Goal: Find specific page/section: Find specific page/section

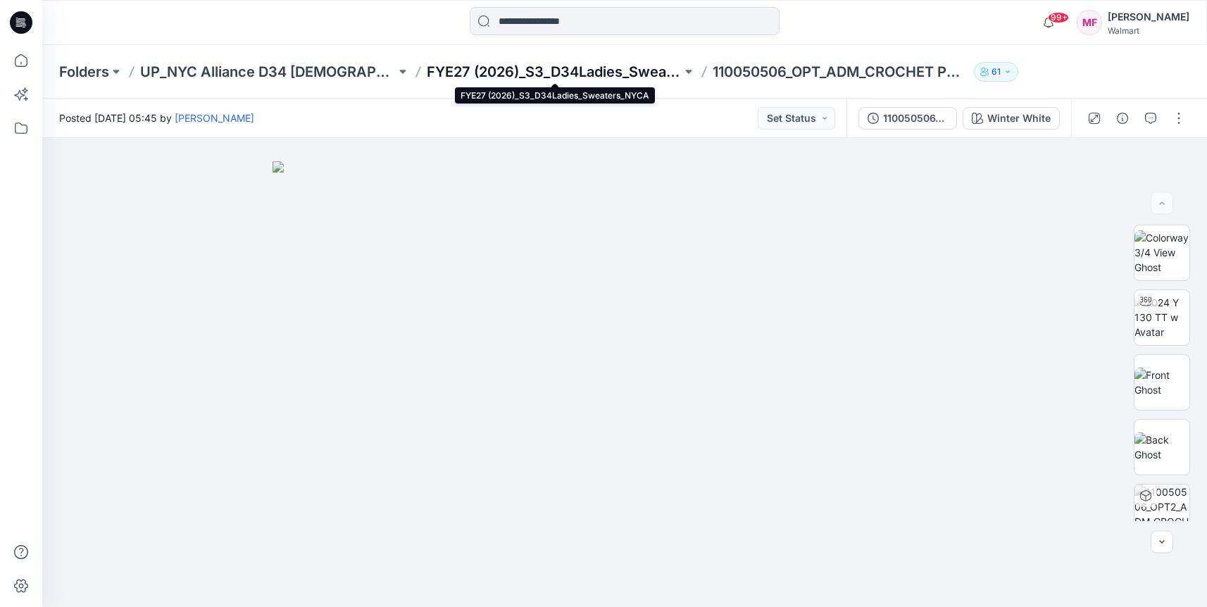
click at [593, 65] on p "FYE27 (2026)_S3_D34Ladies_Sweaters_NYCA" at bounding box center [555, 72] width 256 height 20
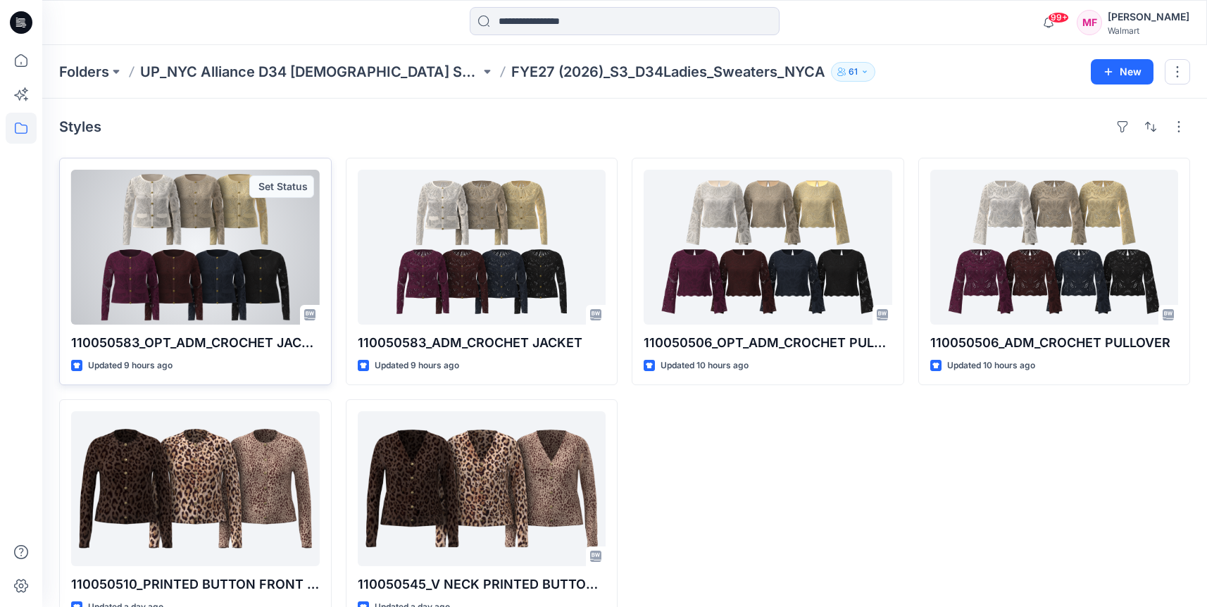
click at [201, 254] on div at bounding box center [195, 247] width 249 height 155
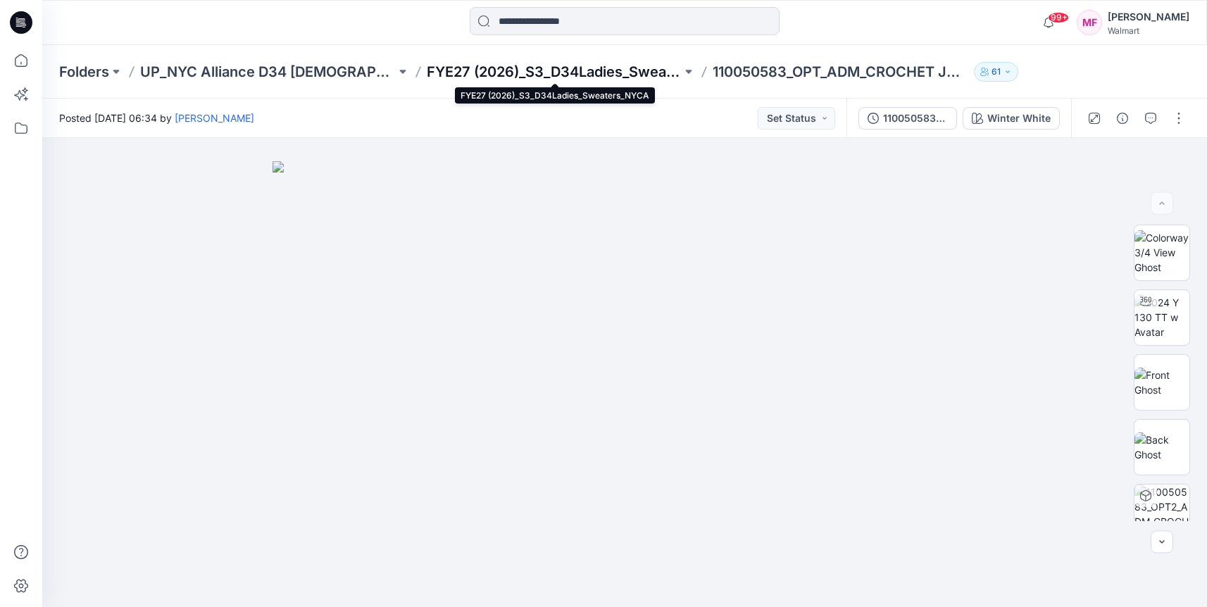
click at [603, 73] on p "FYE27 (2026)_S3_D34Ladies_Sweaters_NYCA" at bounding box center [555, 72] width 256 height 20
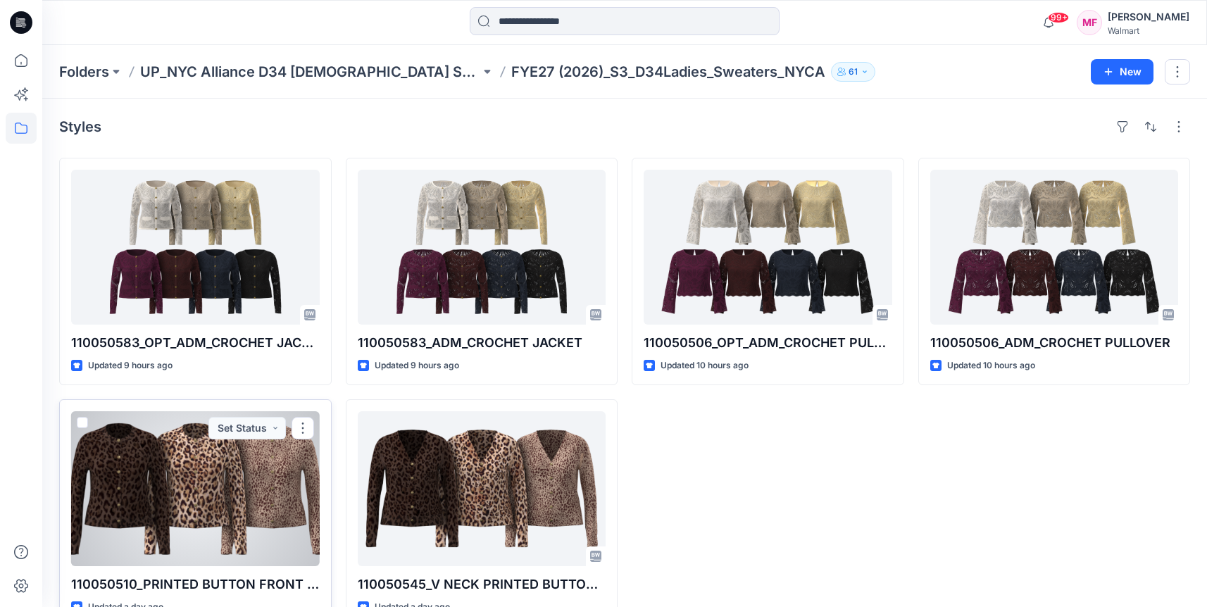
click at [261, 432] on button "Set Status" at bounding box center [246, 428] width 77 height 23
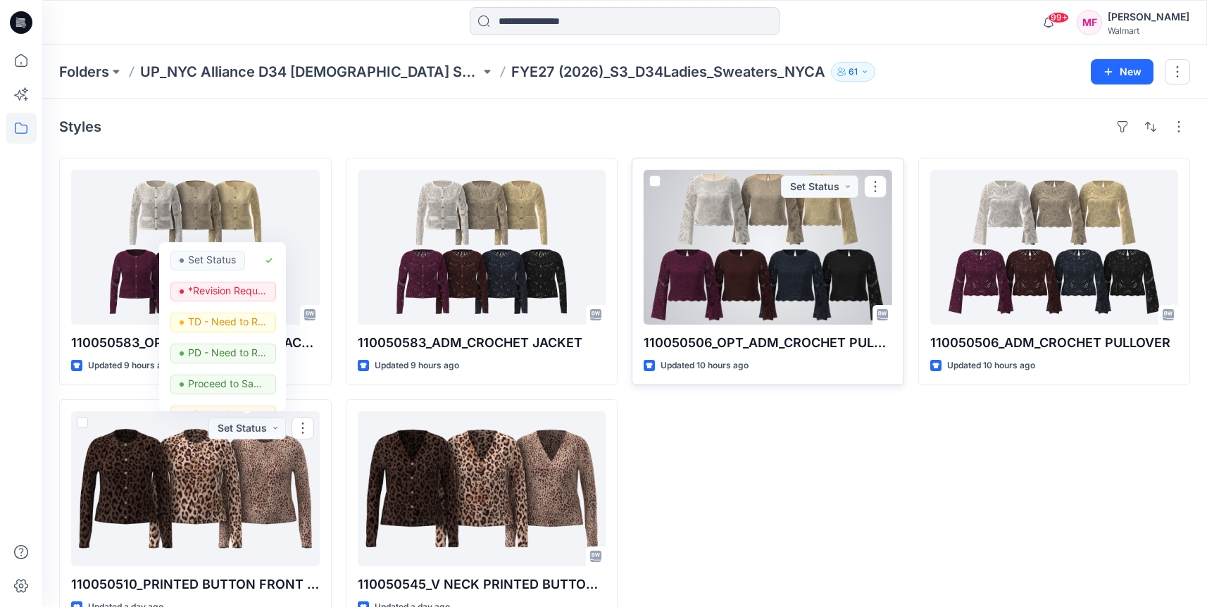
click at [766, 215] on div at bounding box center [768, 247] width 249 height 155
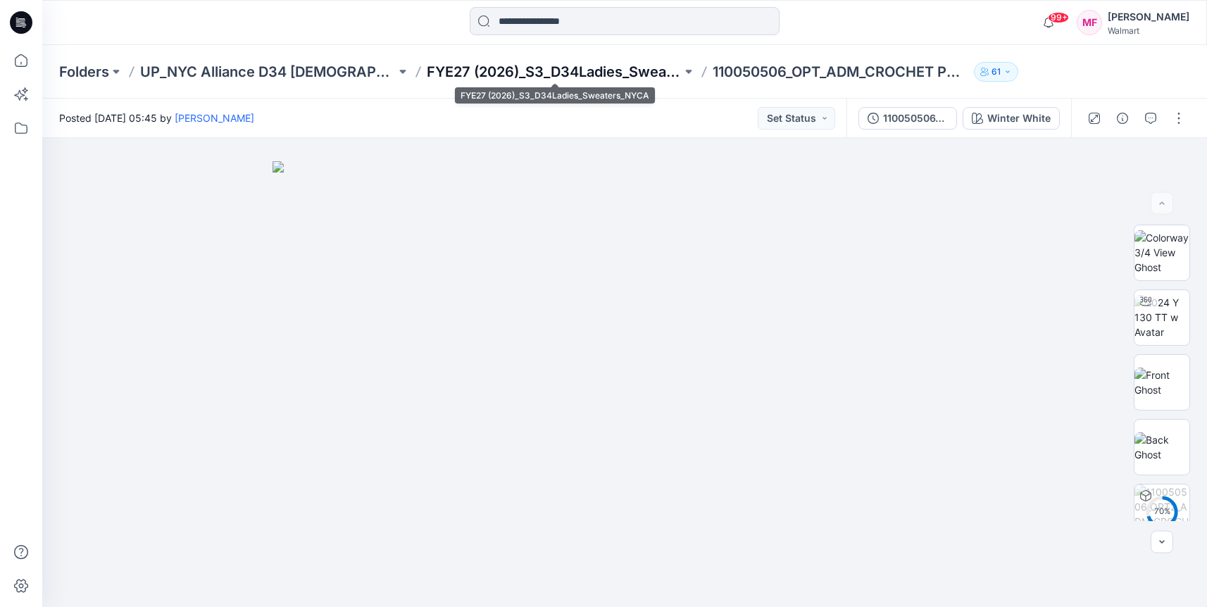
click at [656, 77] on p "FYE27 (2026)_S3_D34Ladies_Sweaters_NYCA" at bounding box center [555, 72] width 256 height 20
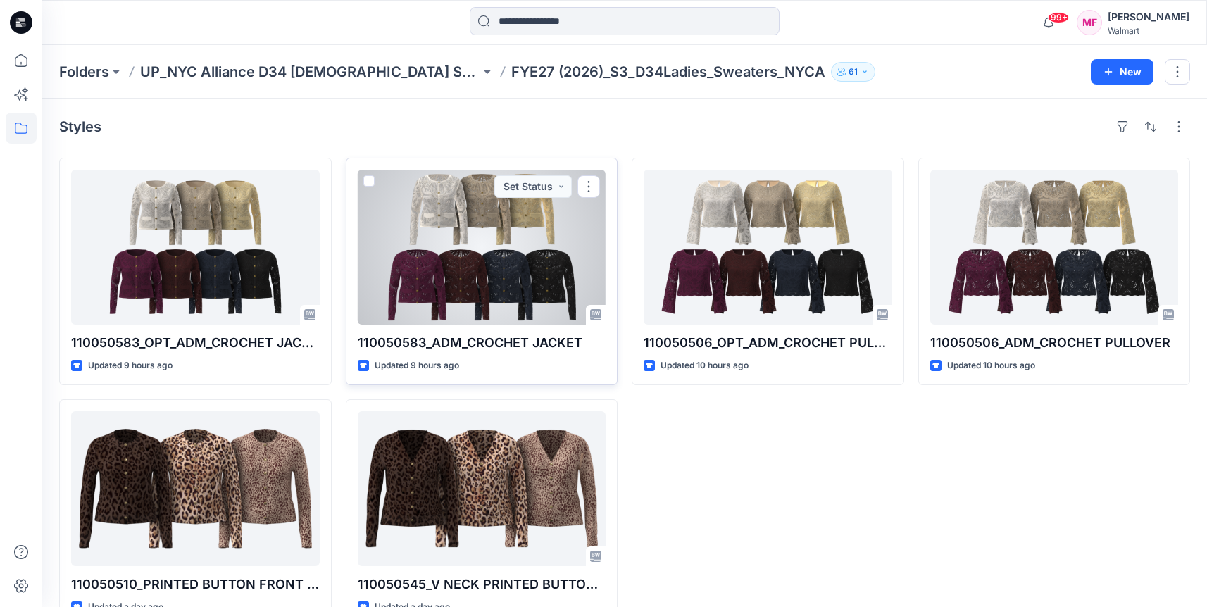
click at [500, 277] on div at bounding box center [482, 247] width 249 height 155
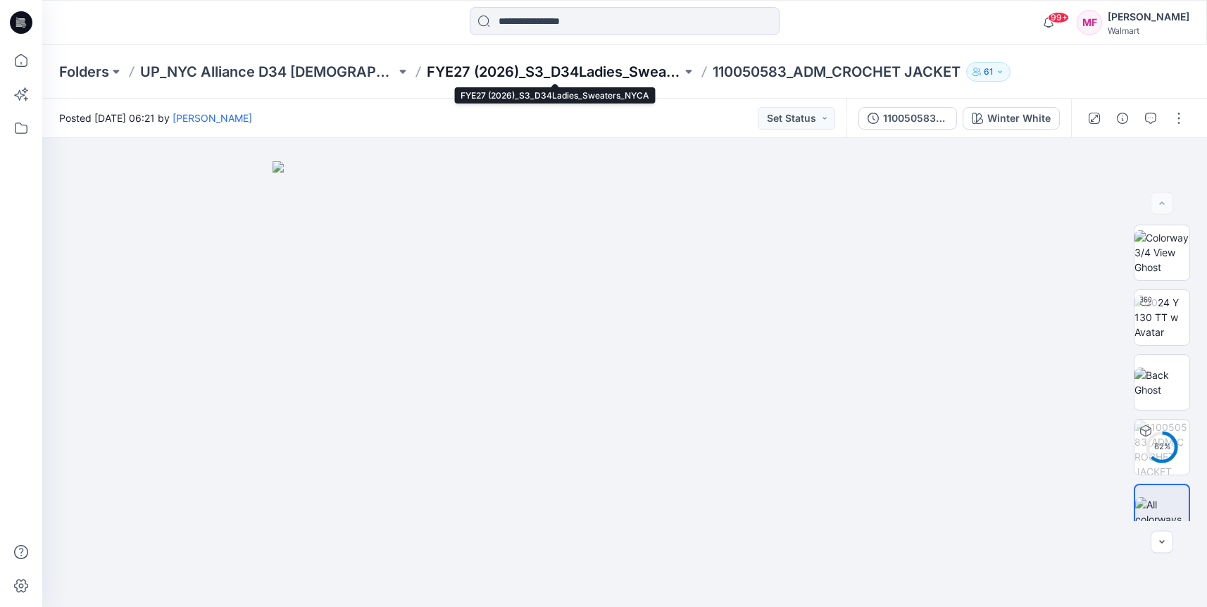
click at [579, 71] on p "FYE27 (2026)_S3_D34Ladies_Sweaters_NYCA" at bounding box center [555, 72] width 256 height 20
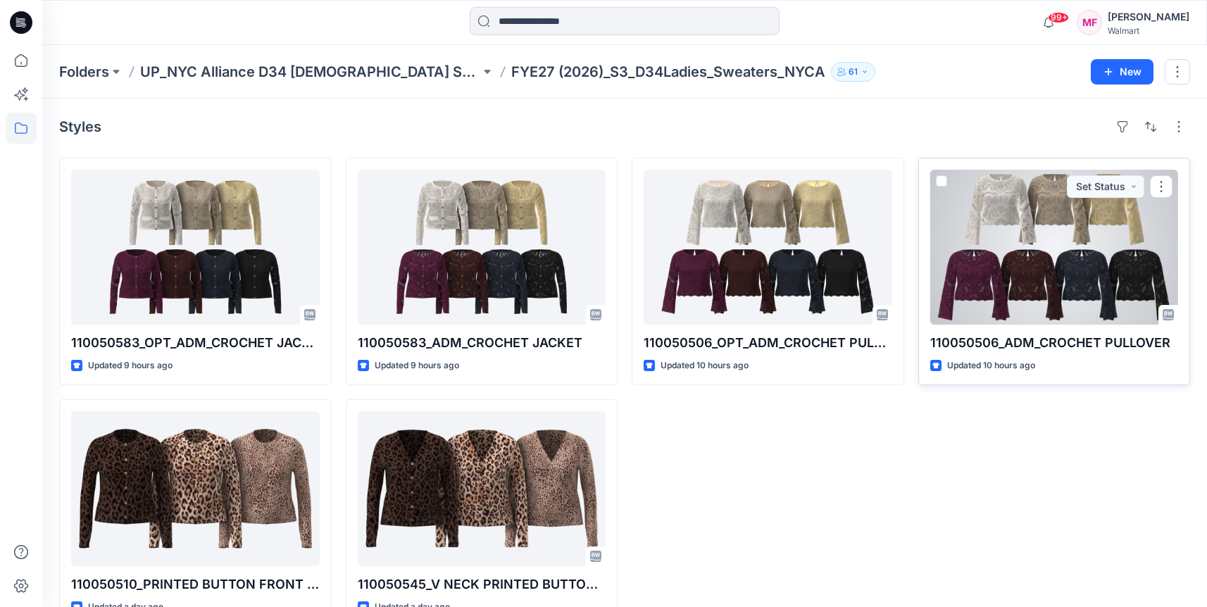
click at [1013, 262] on div at bounding box center [1054, 247] width 249 height 155
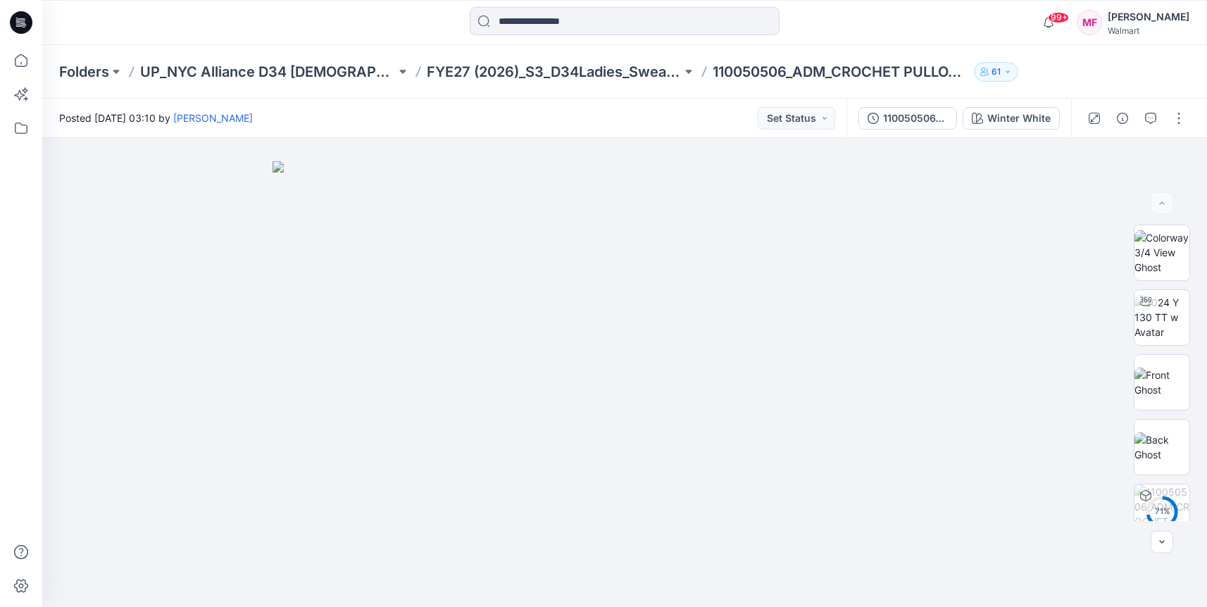
click at [625, 82] on div "Folders UP_NYC Alliance D34 [DEMOGRAPHIC_DATA] Sweaters FYE27 (2026)_S3_D34Ladi…" at bounding box center [624, 72] width 1165 height 54
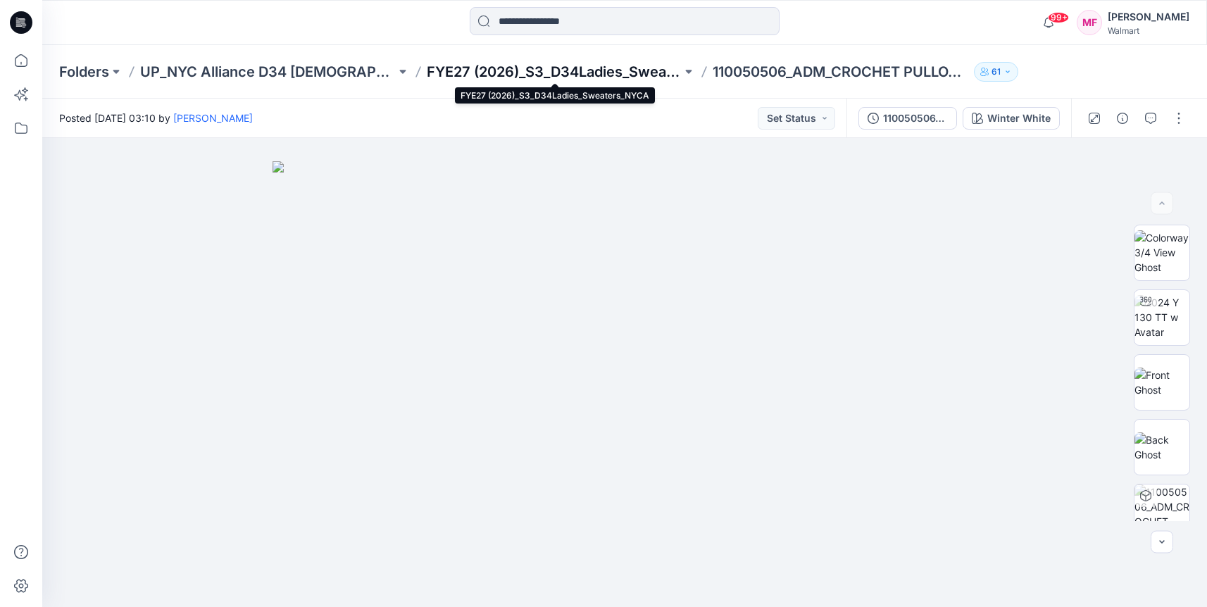
click at [625, 74] on p "FYE27 (2026)_S3_D34Ladies_Sweaters_NYCA" at bounding box center [555, 72] width 256 height 20
